Goal: Check status: Check status

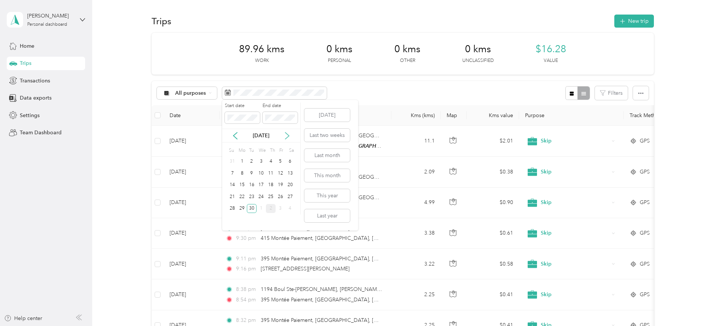
click at [287, 137] on icon at bounding box center [286, 135] width 7 height 7
click at [262, 162] on div "1" at bounding box center [261, 161] width 10 height 9
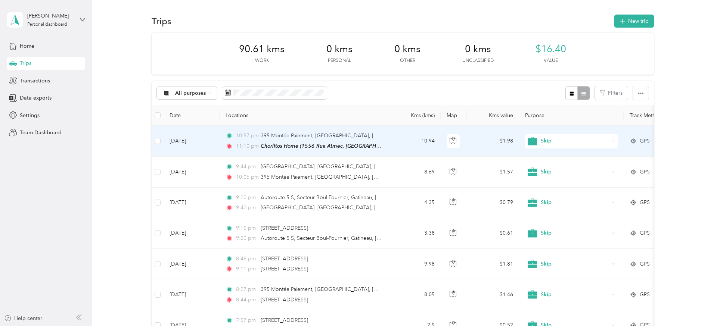
click at [208, 141] on td "[DATE]" at bounding box center [191, 141] width 56 height 31
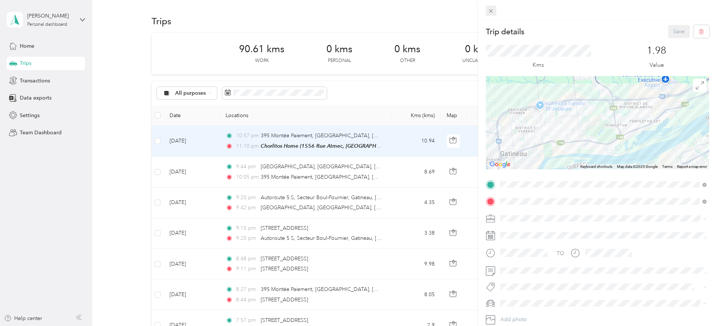
click at [493, 12] on icon at bounding box center [490, 11] width 6 height 6
